Goal: Communication & Community: Participate in discussion

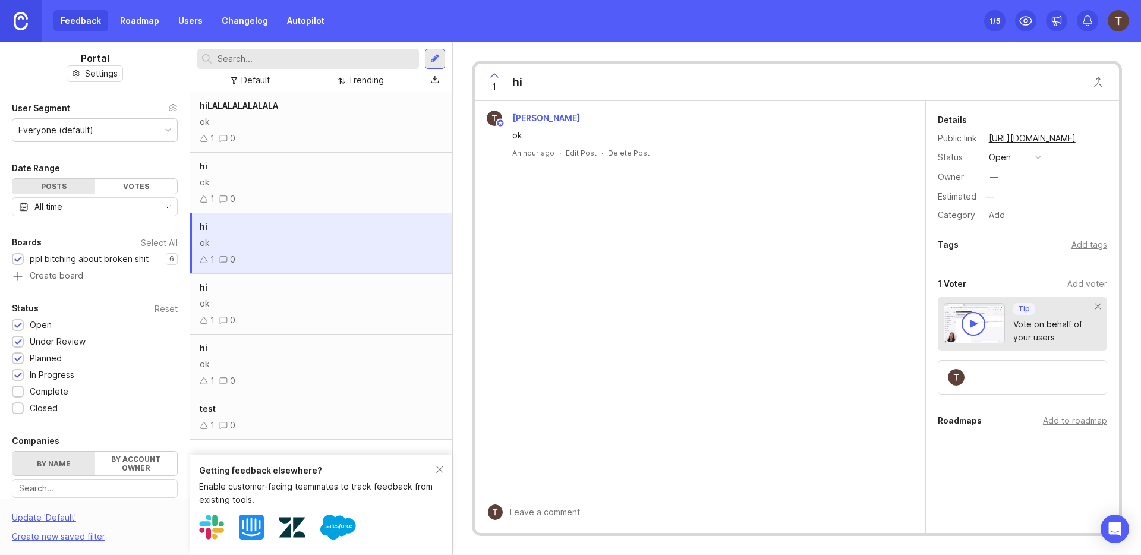
click at [273, 106] on span "hiLALALALALALALA" at bounding box center [239, 105] width 78 height 10
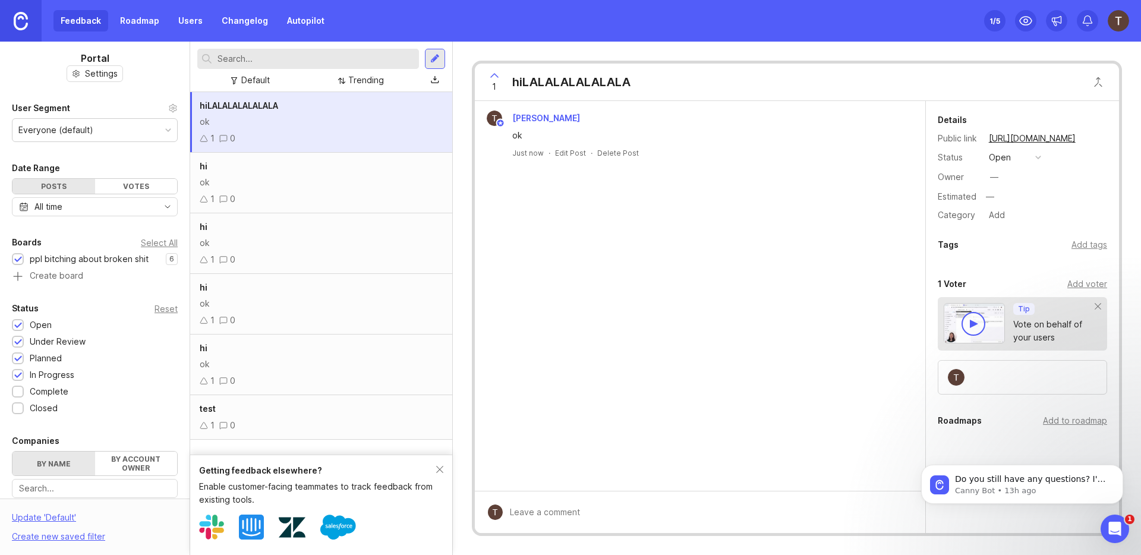
click at [192, 22] on link "Users" at bounding box center [190, 20] width 39 height 21
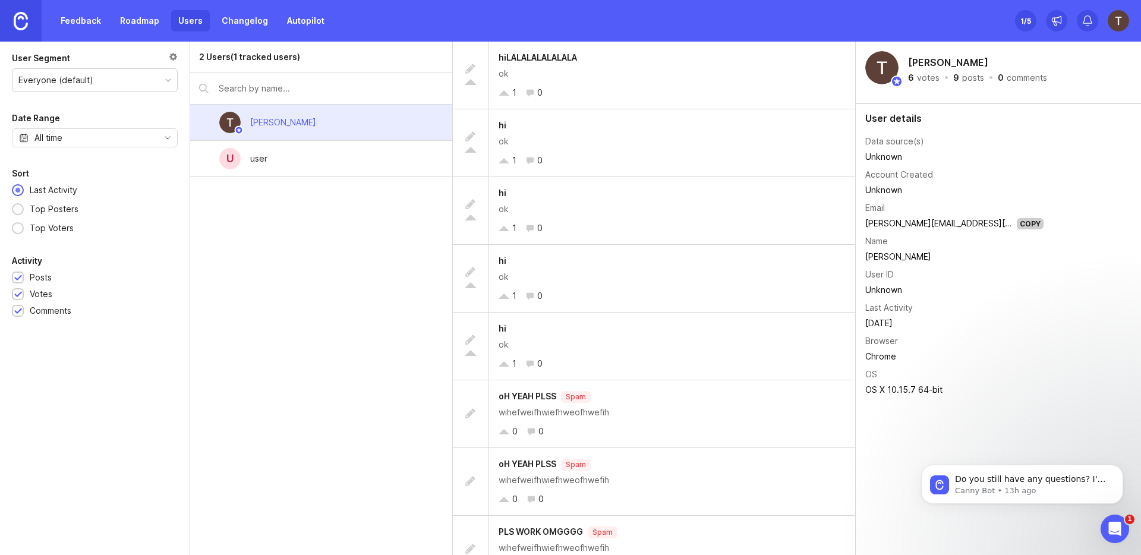
click at [251, 173] on div "u user" at bounding box center [321, 159] width 262 height 36
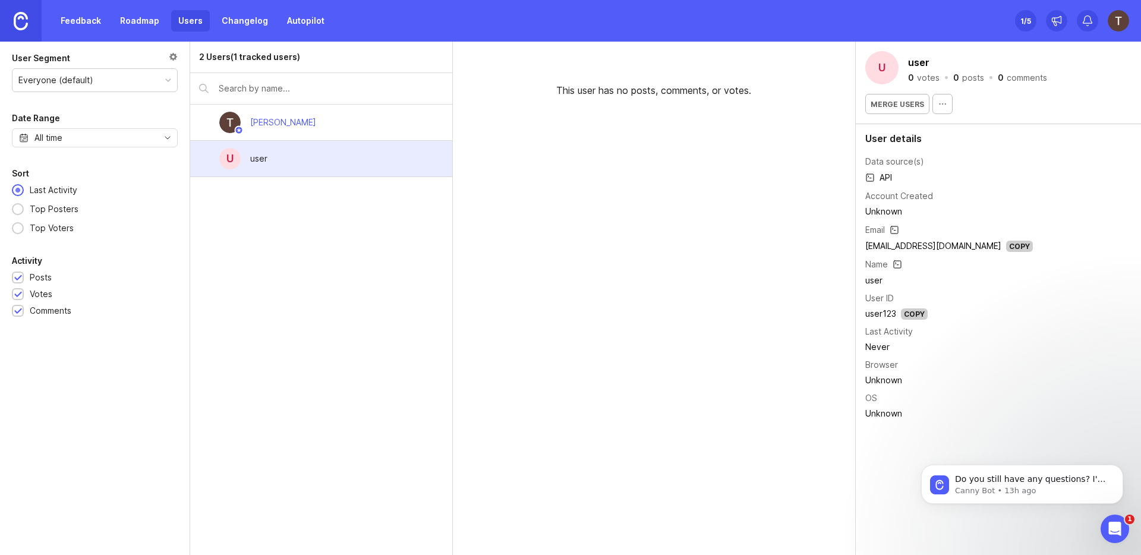
click at [279, 118] on div "Timothy Klint" at bounding box center [283, 122] width 66 height 13
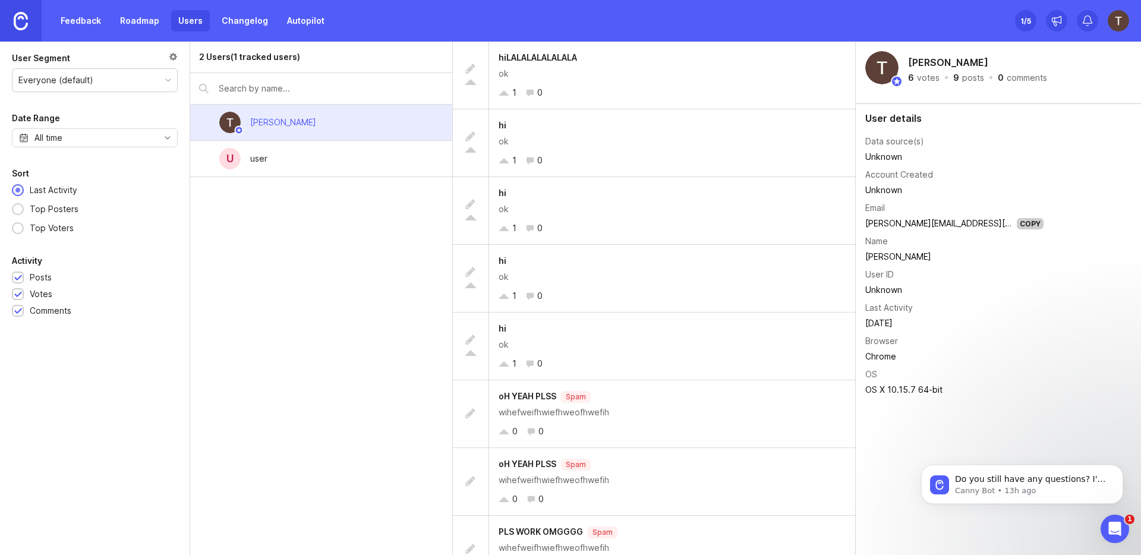
click at [387, 237] on div "2 Users (1 tracked users) Timothy Klint u user" at bounding box center [321, 298] width 263 height 513
click at [391, 165] on div "u user" at bounding box center [321, 159] width 262 height 36
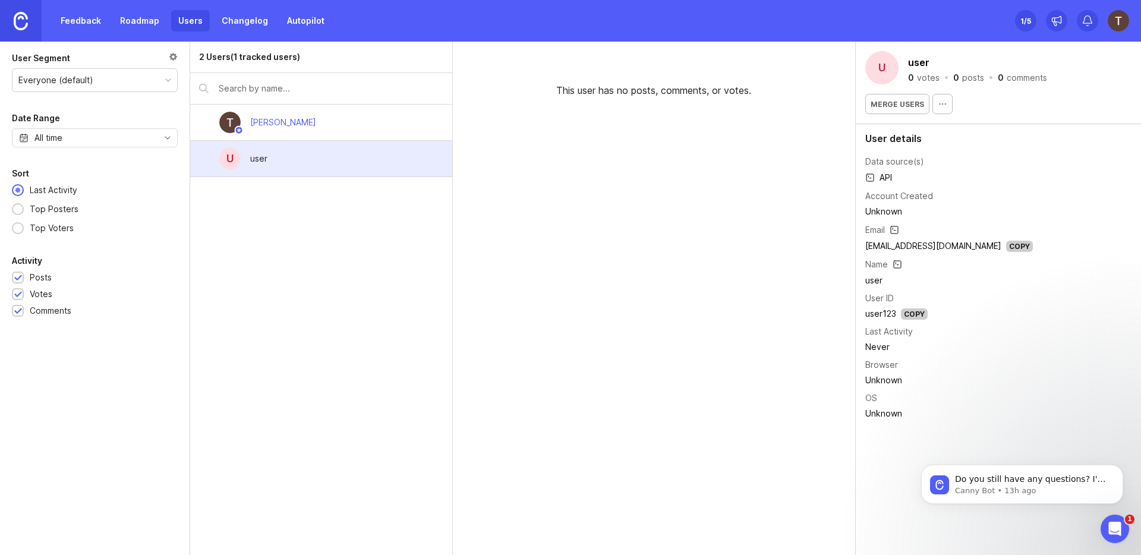
click at [229, 55] on div "2 Users (1 tracked users)" at bounding box center [249, 56] width 101 height 13
click at [10, 21] on link at bounding box center [21, 21] width 42 height 42
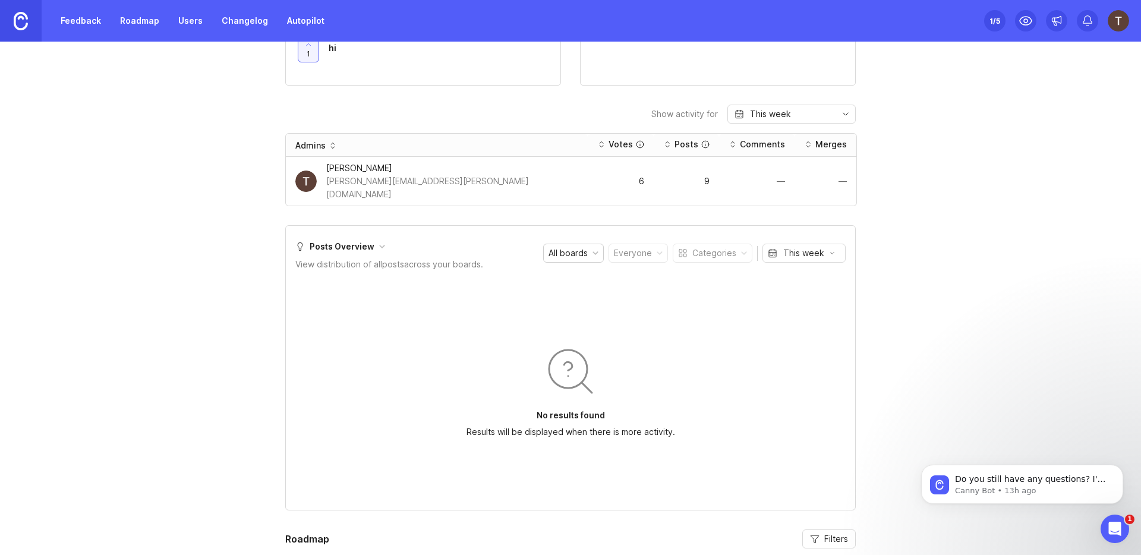
scroll to position [633, 0]
click at [312, 181] on img at bounding box center [305, 183] width 21 height 21
click at [306, 175] on img at bounding box center [305, 183] width 21 height 21
click at [358, 174] on div "Timothy Klint" at bounding box center [452, 170] width 252 height 13
click at [728, 180] on div "—" at bounding box center [756, 183] width 56 height 8
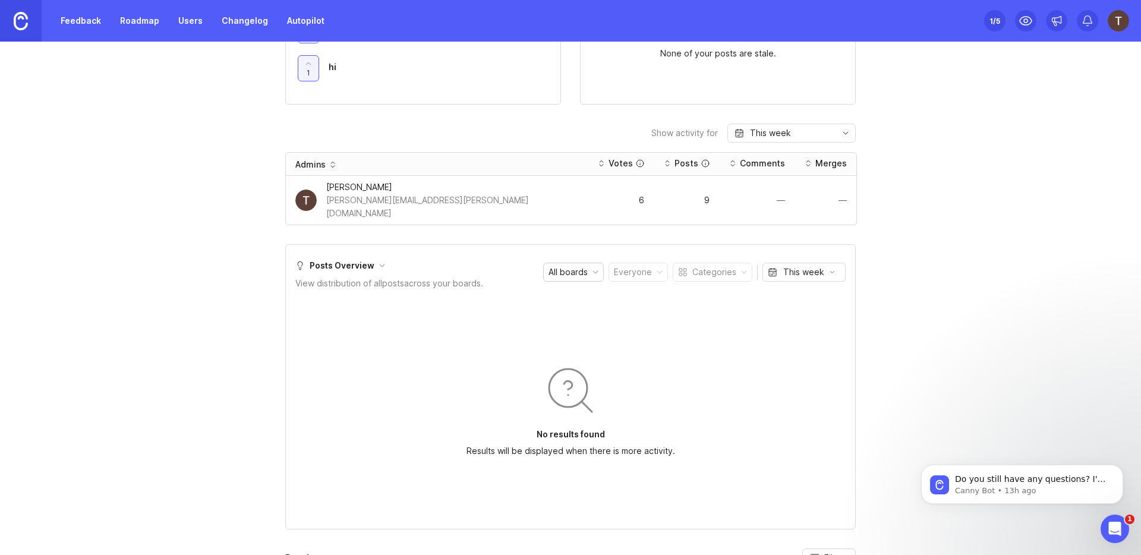
scroll to position [603, 0]
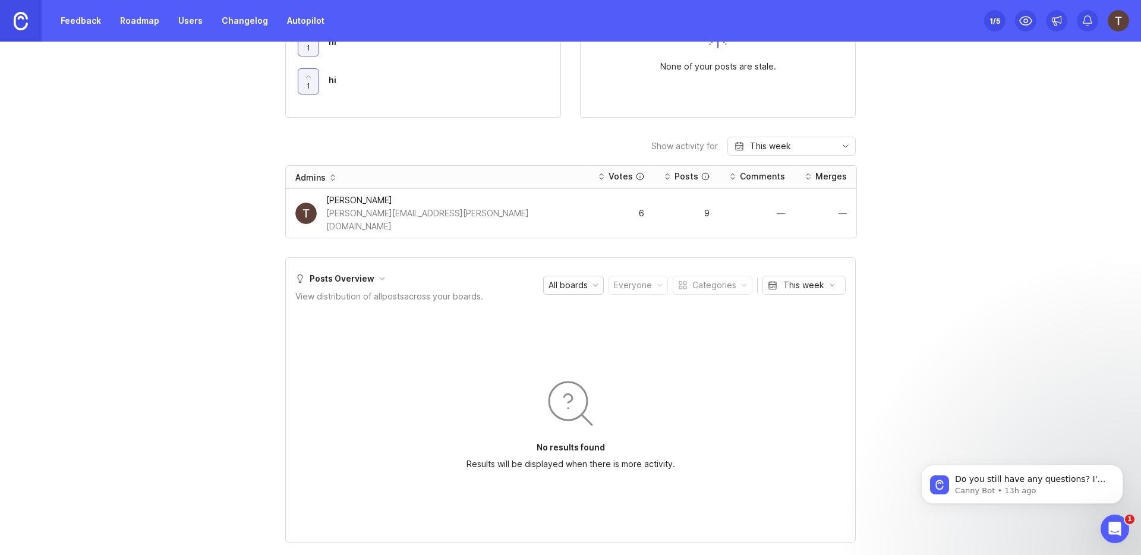
click at [189, 24] on link "Users" at bounding box center [190, 20] width 39 height 21
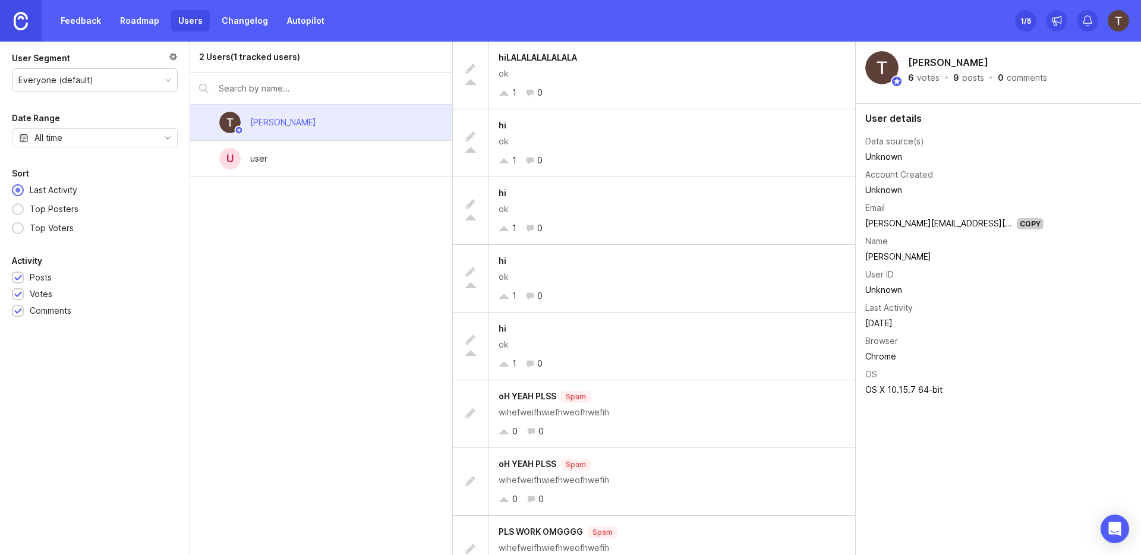
click at [245, 159] on div "user" at bounding box center [259, 159] width 36 height 26
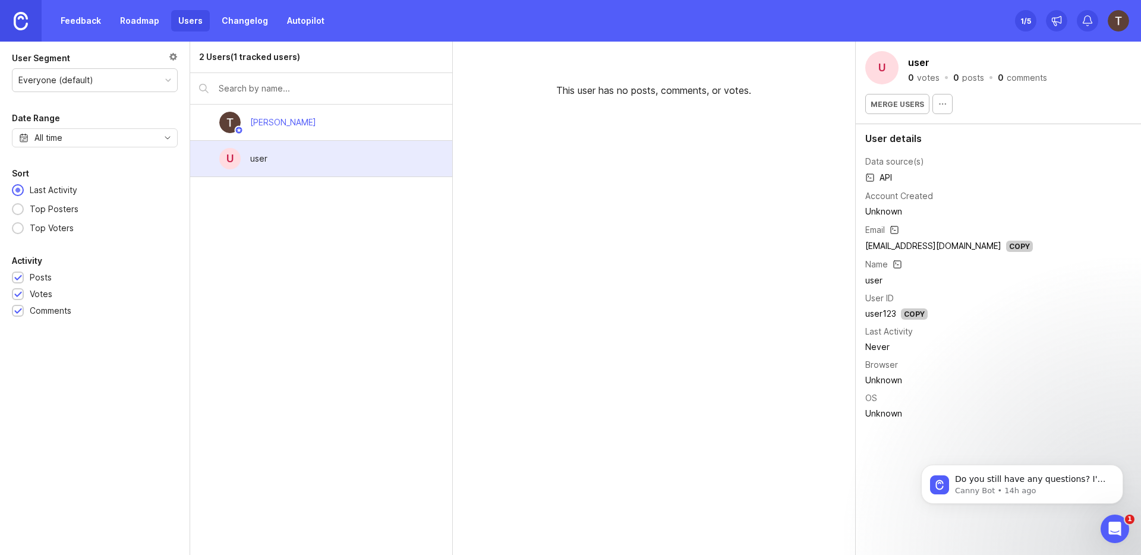
click at [23, 23] on img at bounding box center [21, 21] width 14 height 18
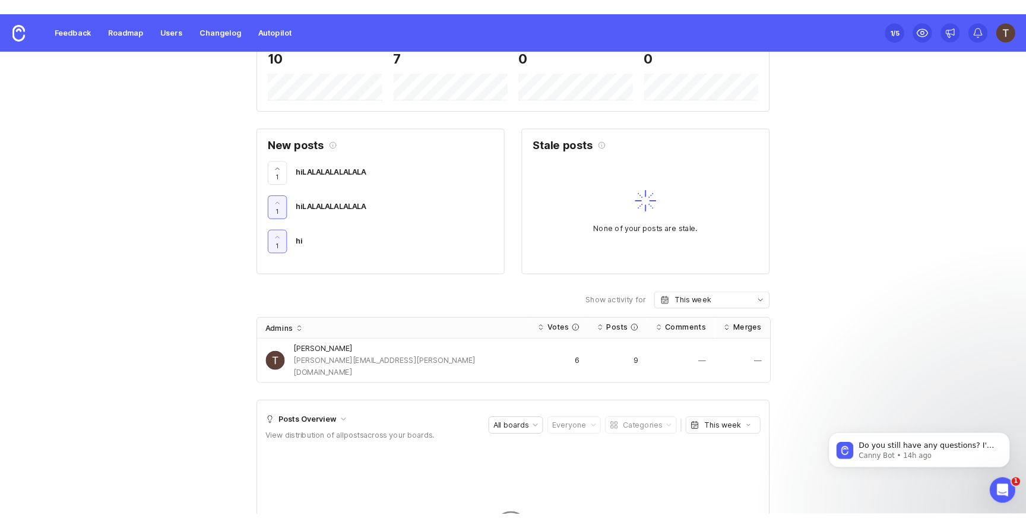
scroll to position [402, 0]
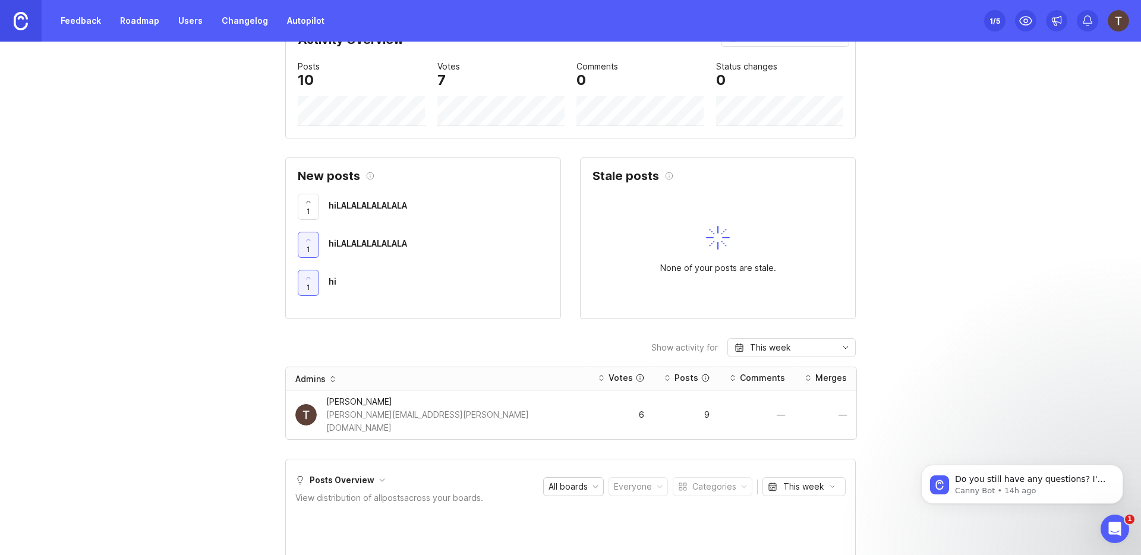
click at [402, 204] on span "hiLALALALALALALA" at bounding box center [368, 205] width 78 height 10
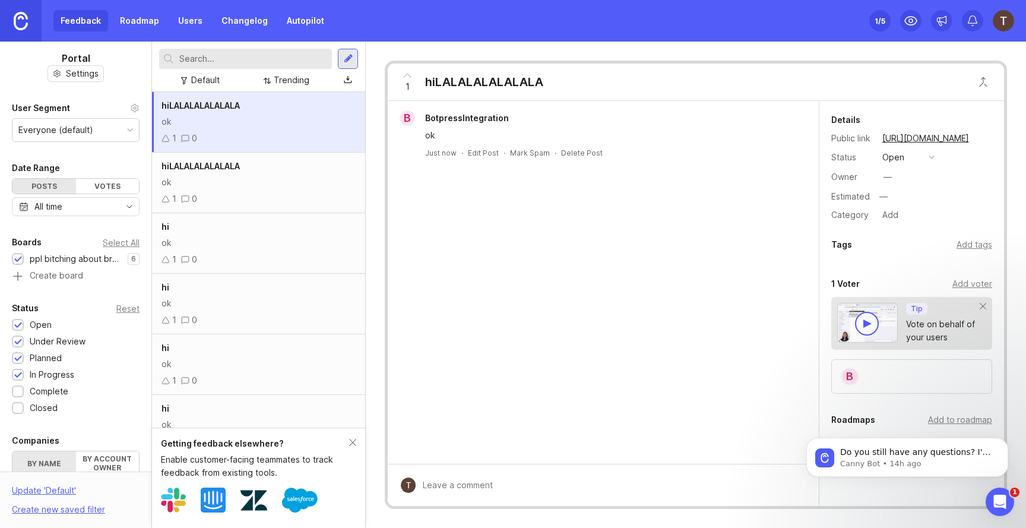
click at [307, 163] on div "hiLALALALALALALA" at bounding box center [259, 166] width 194 height 13
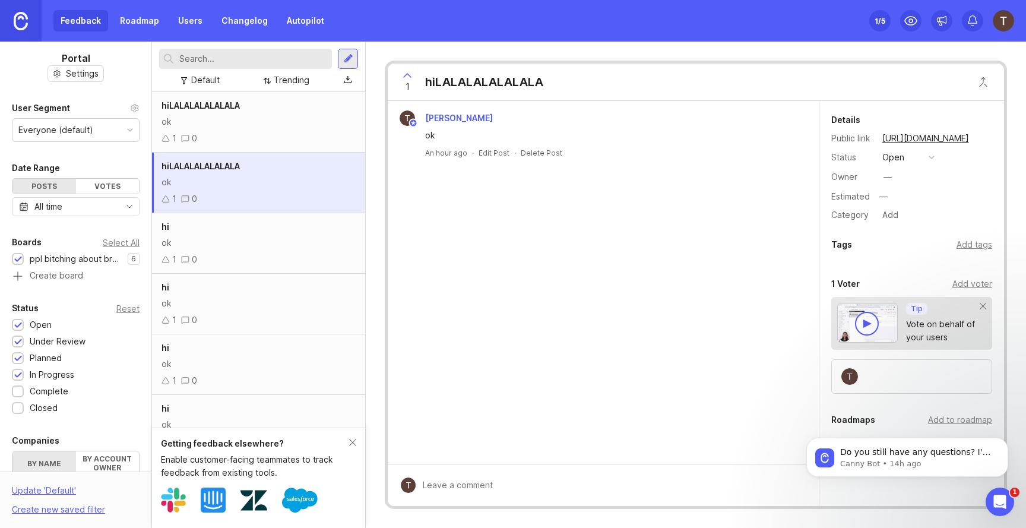
click at [305, 118] on div "ok" at bounding box center [259, 121] width 194 height 13
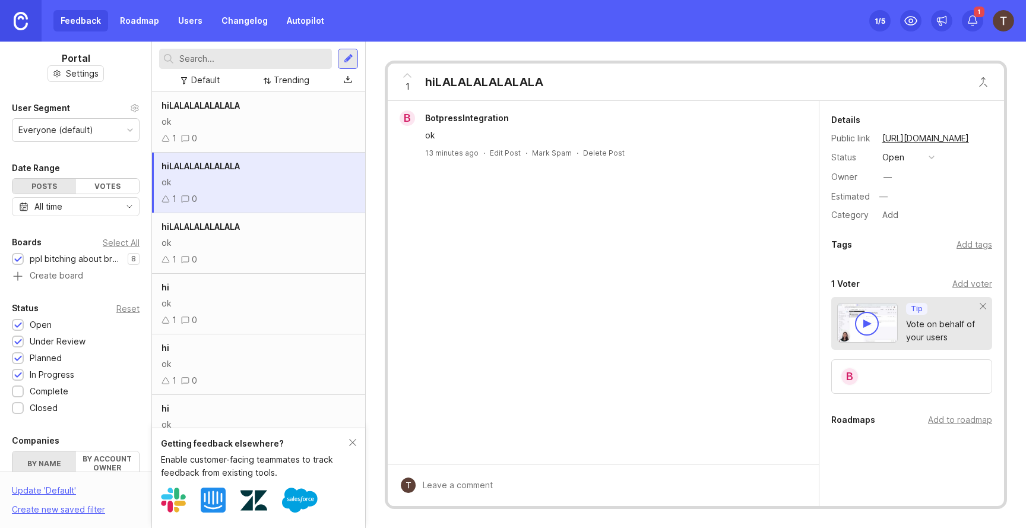
drag, startPoint x: 0, startPoint y: 0, endPoint x: 215, endPoint y: 116, distance: 244.5
click at [215, 116] on div "ok" at bounding box center [259, 121] width 194 height 13
